Goal: Transaction & Acquisition: Subscribe to service/newsletter

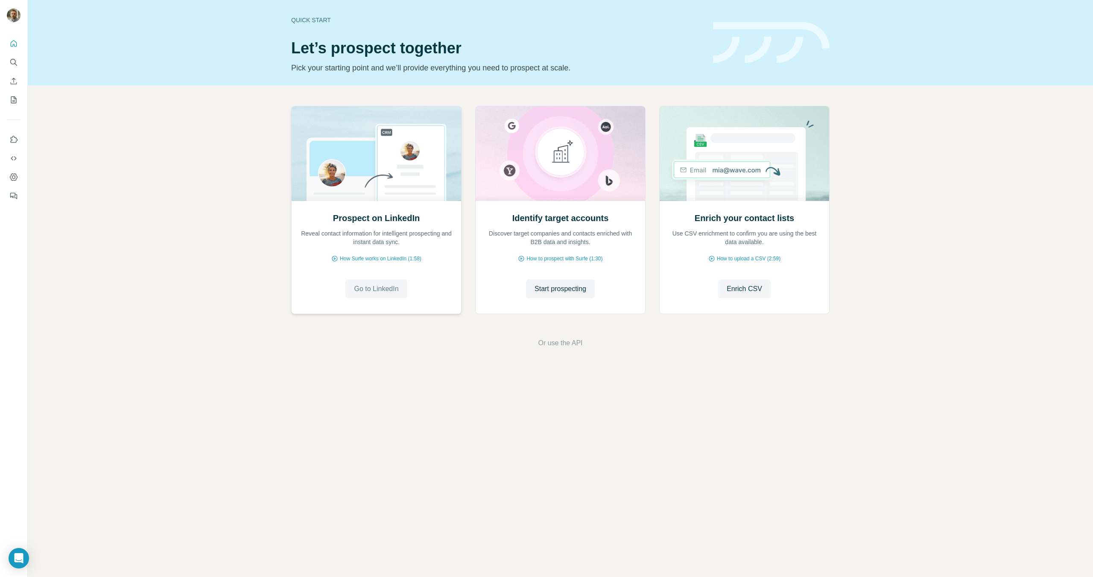
click at [390, 288] on span "Go to LinkedIn" at bounding box center [376, 289] width 44 height 10
